Goal: Transaction & Acquisition: Purchase product/service

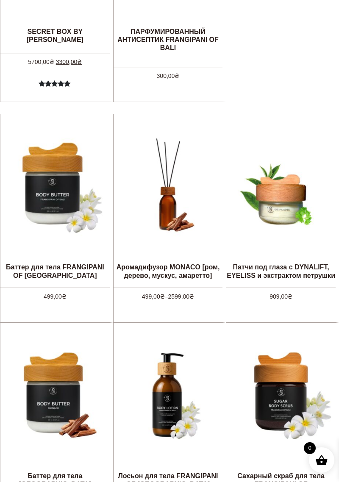
scroll to position [393, 0]
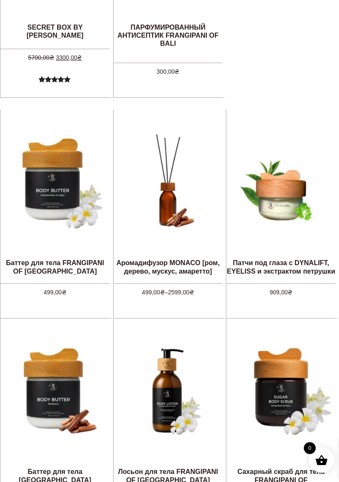
click at [174, 319] on div at bounding box center [168, 391] width 109 height 144
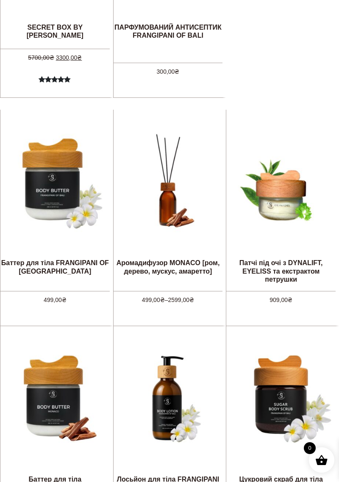
scroll to position [433, 0]
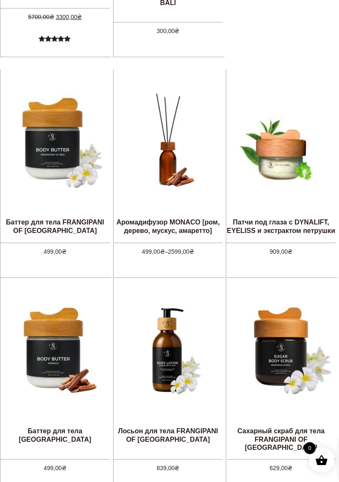
click at [177, 225] on link "Аромадифузор MONACO [ром, дерево, мускус, амаретто]" at bounding box center [168, 156] width 109 height 174
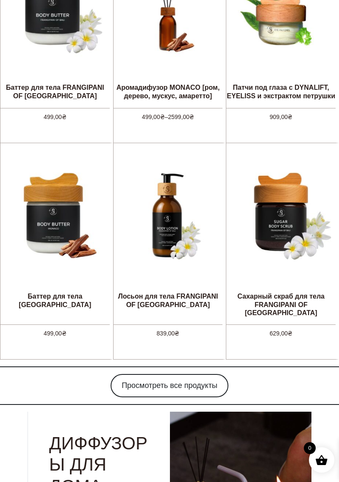
scroll to position [570, 0]
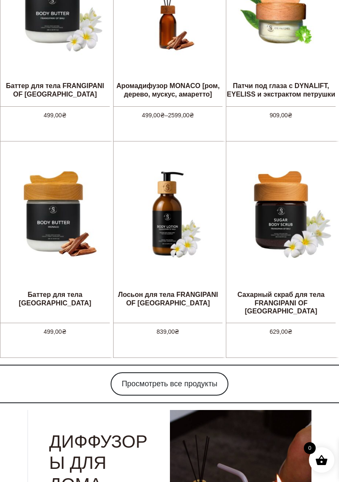
click at [142, 380] on font "Просмотреть все продукты" at bounding box center [170, 384] width 96 height 8
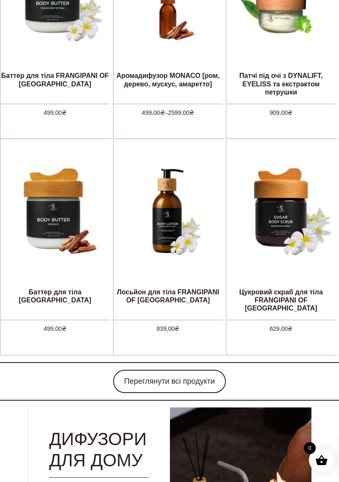
scroll to position [610, 0]
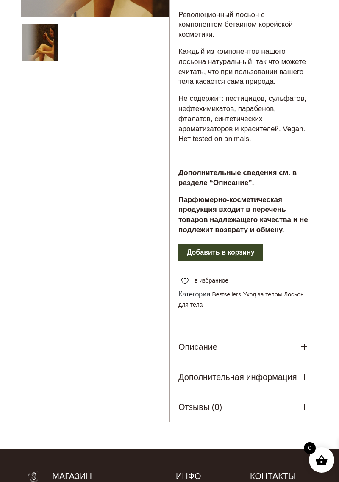
scroll to position [208, 0]
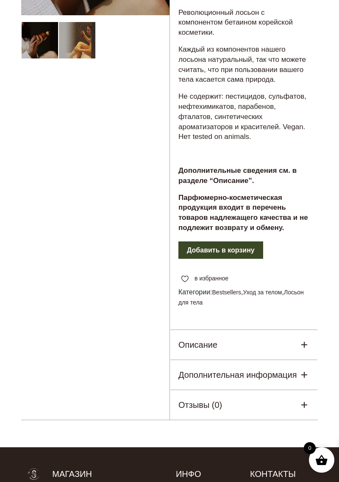
click at [302, 347] on icon at bounding box center [304, 345] width 10 height 10
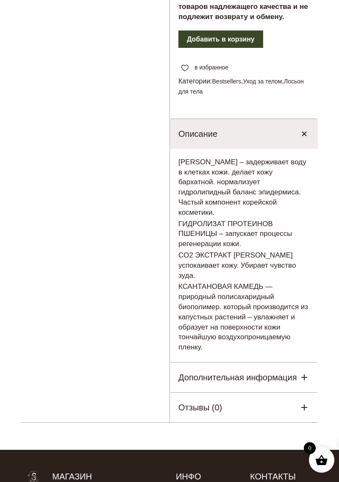
scroll to position [421, 0]
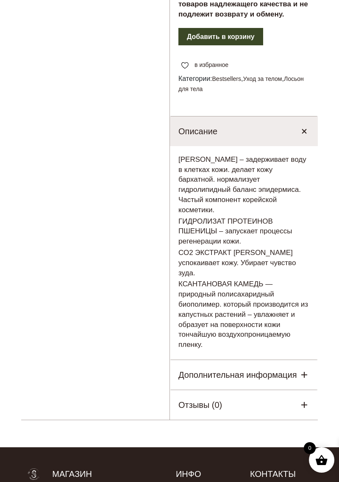
click at [304, 372] on icon at bounding box center [304, 375] width 6 height 6
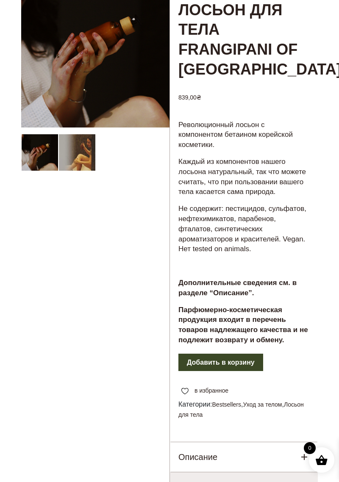
scroll to position [0, 0]
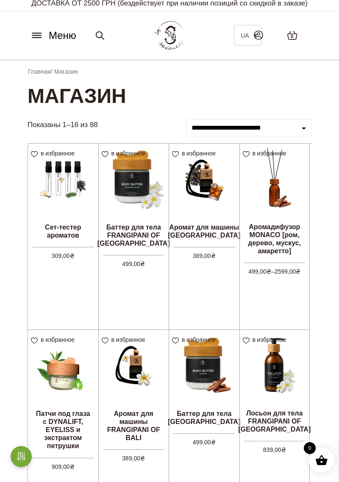
scroll to position [15, 0]
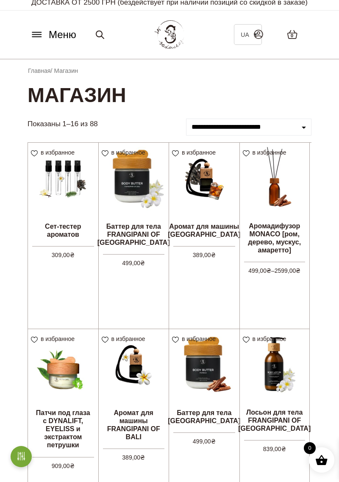
click at [278, 417] on li "в избранное View wishlist Лосьон для тела FRANGIPANI OF BALI 839,00 ₴ Добавить …" at bounding box center [274, 422] width 71 height 187
click at [273, 365] on img at bounding box center [275, 364] width 70 height 70
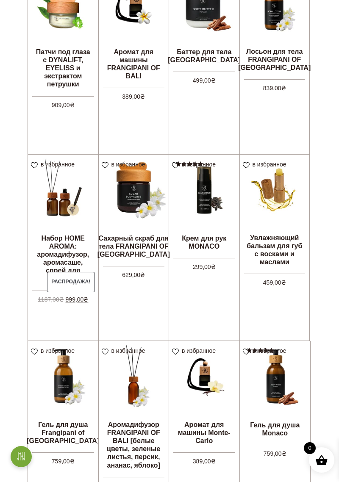
scroll to position [376, 0]
click at [135, 430] on li "в избранное View wishlist Аромадифузор FRANGIPANI OF BALI [белые цветы, зеленые…" at bounding box center [133, 434] width 71 height 187
click at [137, 384] on img at bounding box center [134, 376] width 70 height 70
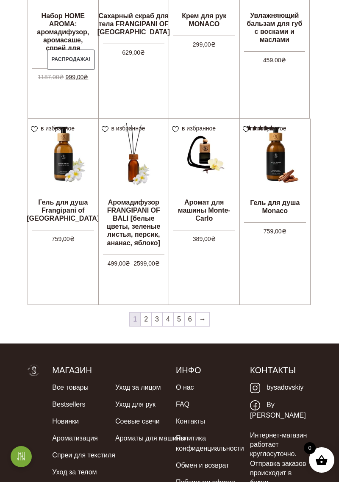
scroll to position [599, 0]
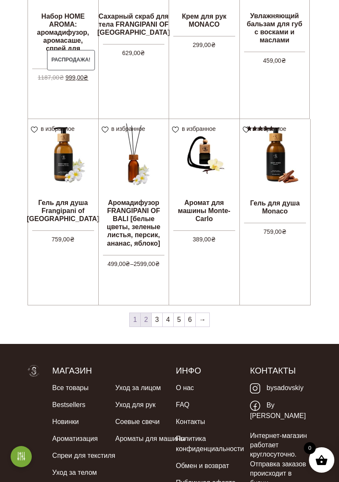
click at [145, 320] on font "2" at bounding box center [146, 319] width 4 height 7
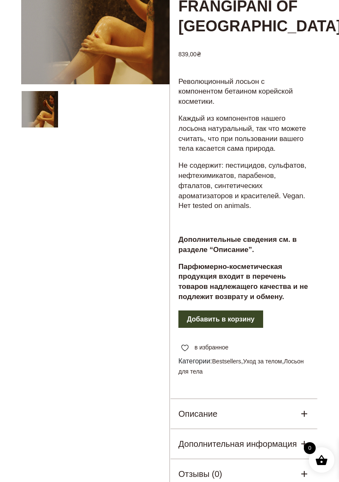
scroll to position [139, 0]
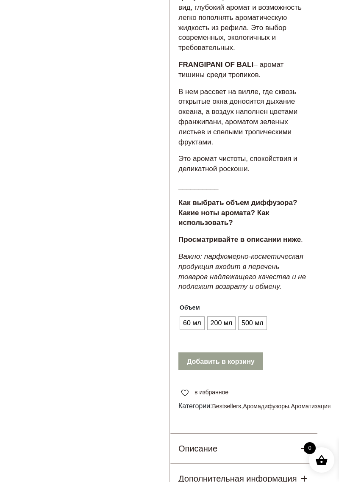
scroll to position [531, 0]
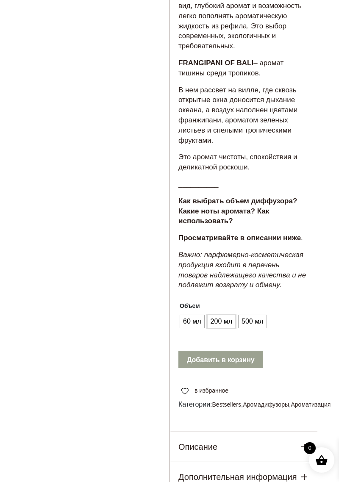
click at [223, 318] on font "200 мл" at bounding box center [222, 321] width 22 height 7
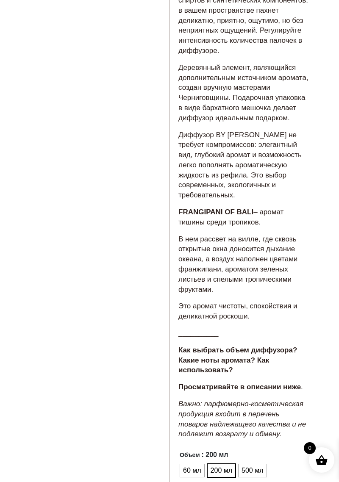
scroll to position [383, 0]
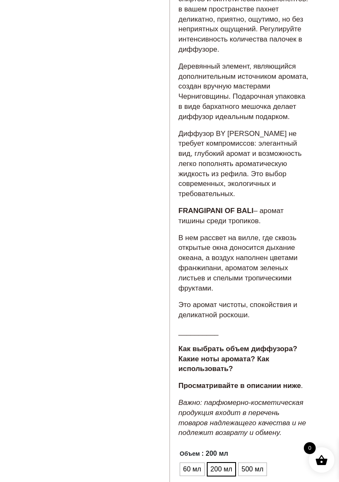
click at [191, 466] on font "60 мл" at bounding box center [192, 469] width 18 height 7
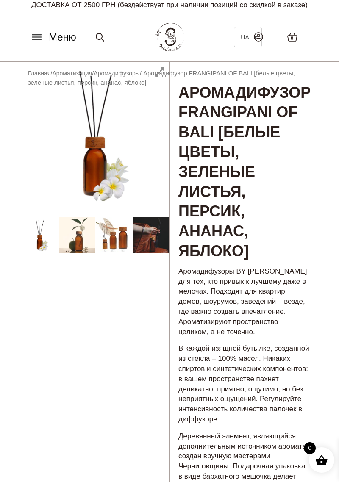
scroll to position [0, 0]
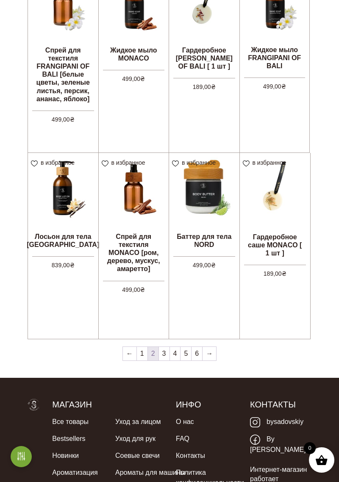
scroll to position [567, 0]
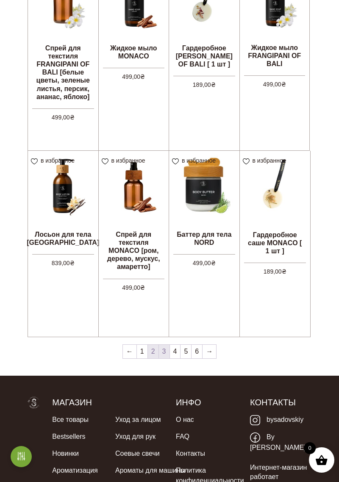
click at [164, 350] on font "3" at bounding box center [164, 351] width 4 height 7
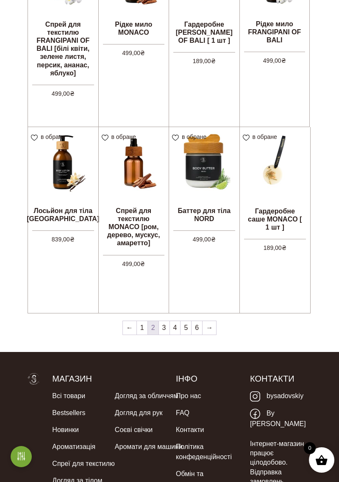
scroll to position [628, 0]
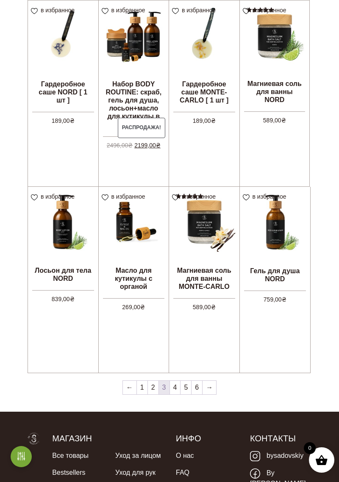
scroll to position [532, 0]
